Goal: Information Seeking & Learning: Learn about a topic

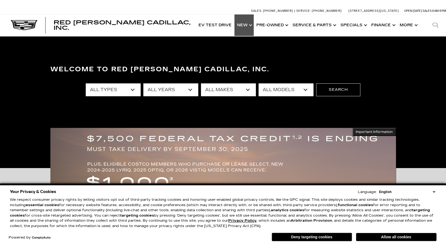
click at [245, 25] on link "Show New" at bounding box center [243, 24] width 19 height 21
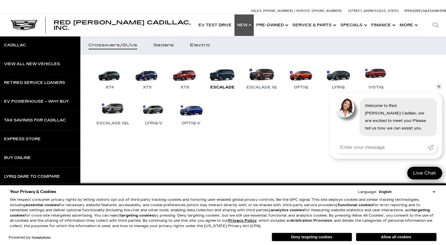
click at [222, 77] on link "Escalade" at bounding box center [222, 77] width 32 height 28
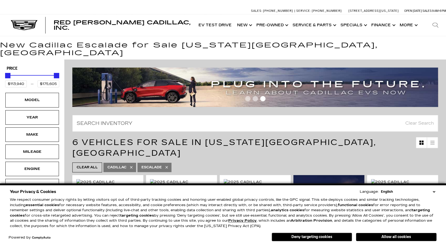
click at [7, 8] on div "Sales: (719) 896-2743 Service: (719) 896-2694 990 Motor City Drive, Colorado Sp…" at bounding box center [223, 10] width 446 height 7
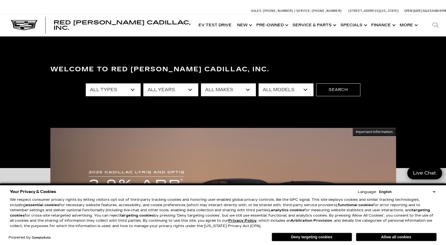
click at [35, 71] on div "Welcome to Red [PERSON_NAME] Cadillac, Inc. All Types New Used Certified Used D…" at bounding box center [223, 102] width 446 height 80
